Goal: Transaction & Acquisition: Subscribe to service/newsletter

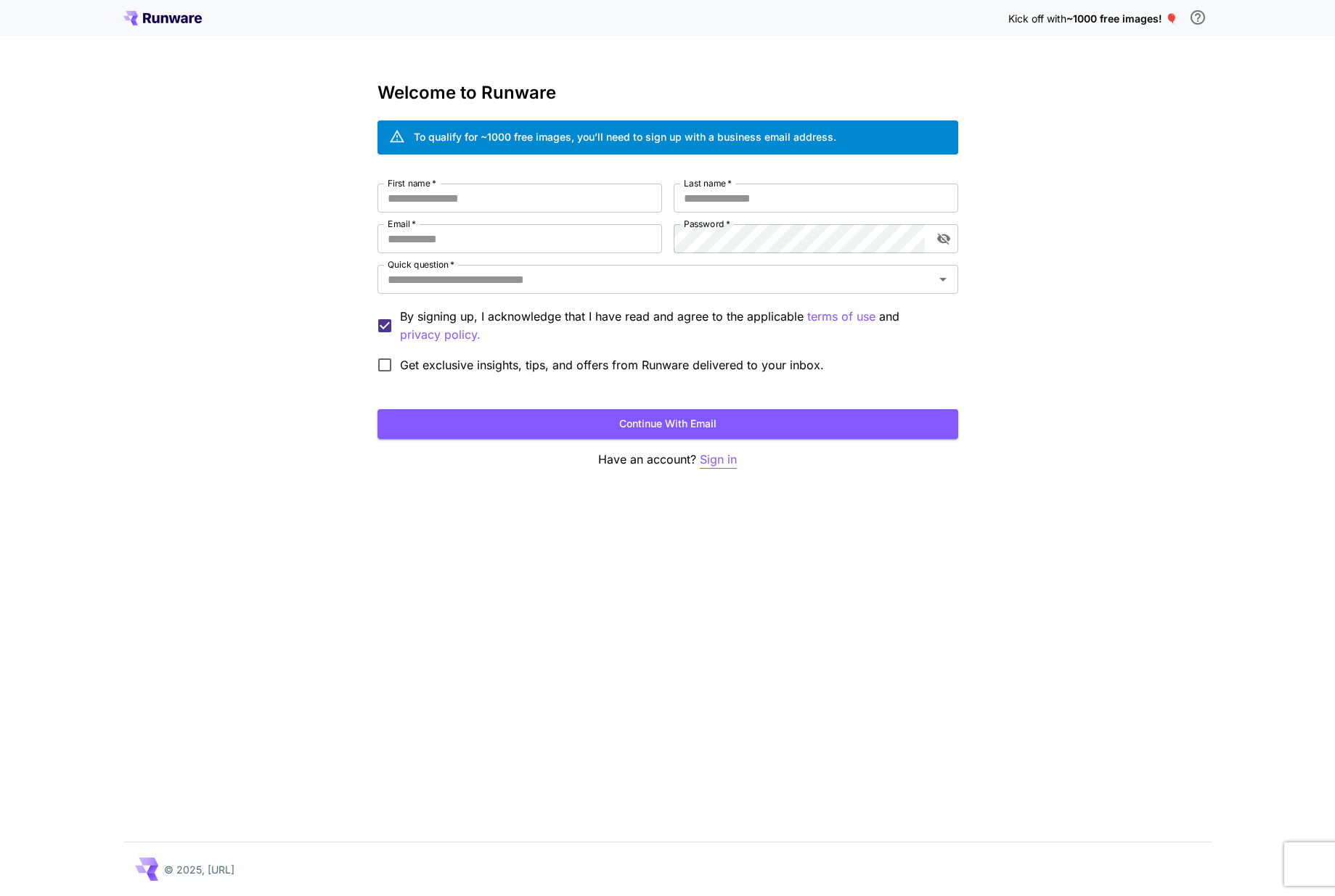
click at [716, 466] on p "Sign in" at bounding box center [718, 459] width 37 height 18
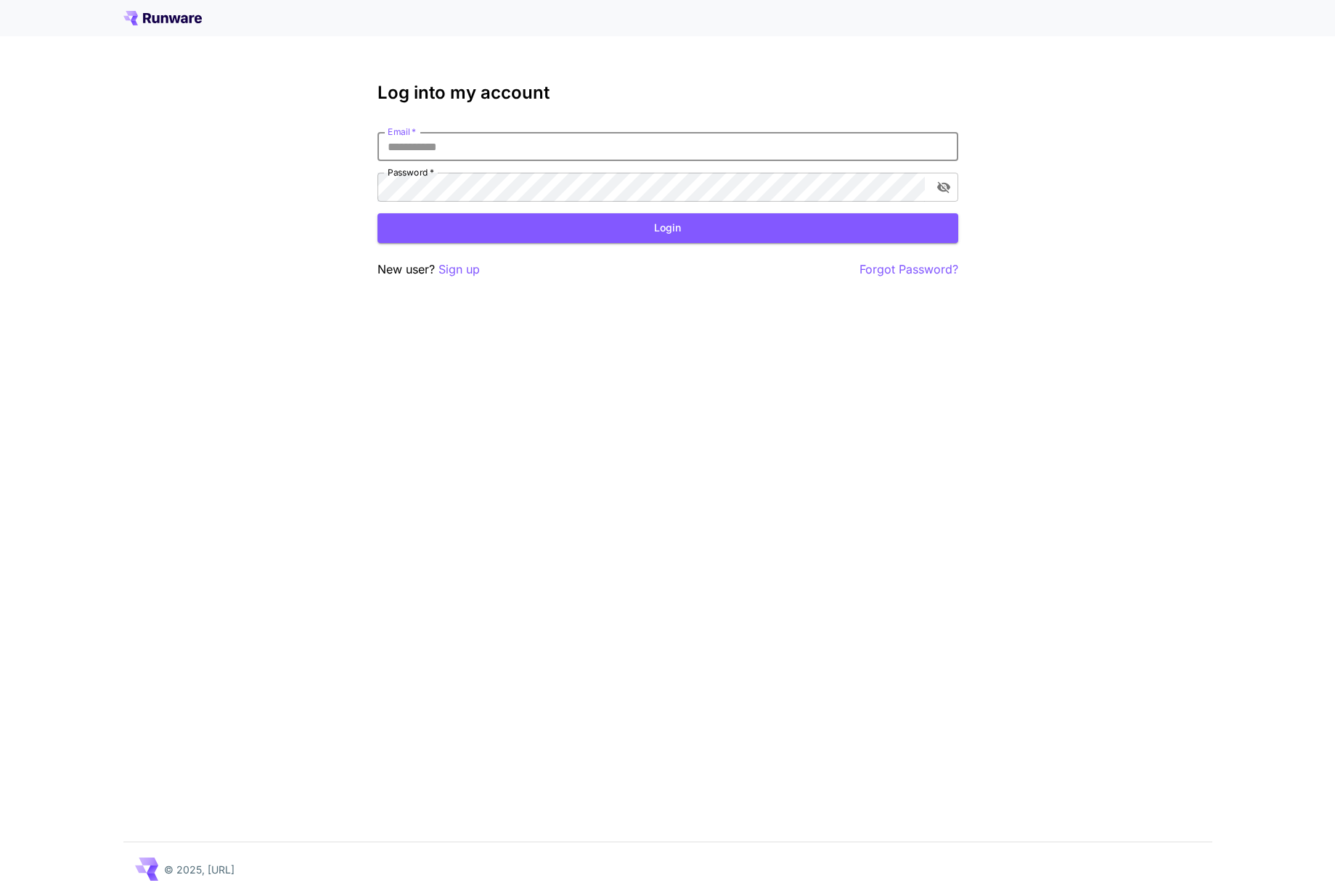
click at [530, 158] on input "Email   *" at bounding box center [668, 147] width 581 height 29
click at [467, 265] on p "Sign up" at bounding box center [459, 269] width 41 height 18
